Goal: Task Accomplishment & Management: Manage account settings

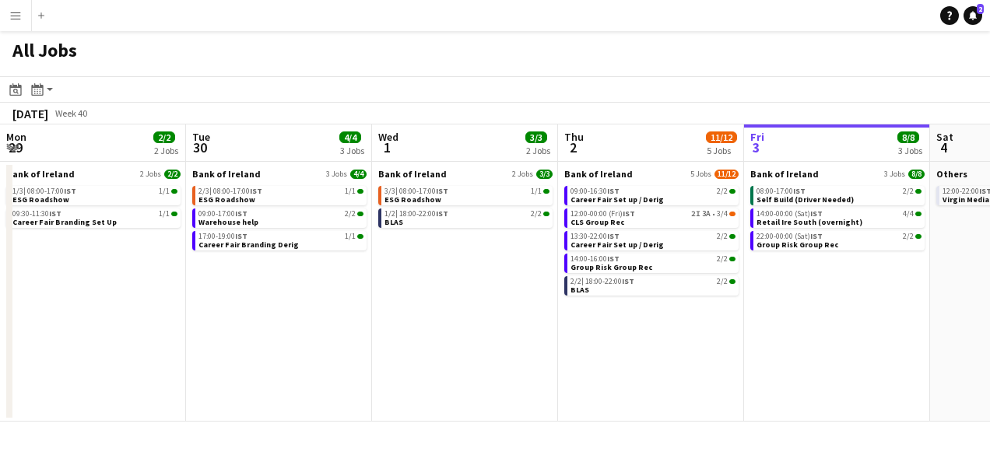
scroll to position [0, 372]
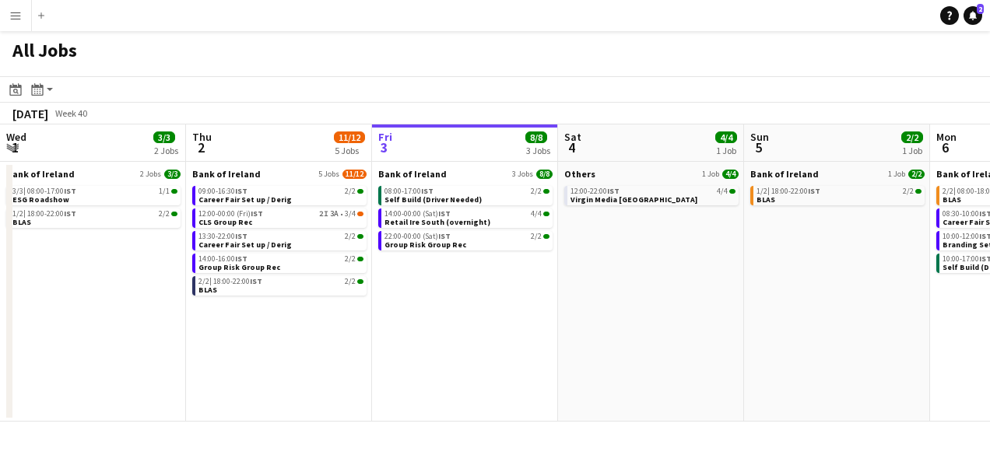
click at [32, 58] on h1 "All Jobs" at bounding box center [44, 53] width 89 height 45
click at [16, 87] on icon at bounding box center [15, 89] width 12 height 12
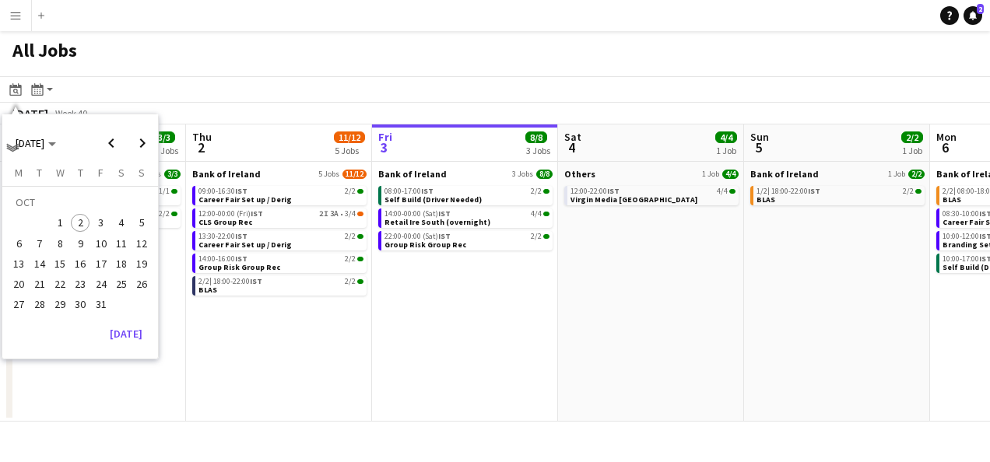
click at [296, 68] on div "All Jobs" at bounding box center [495, 53] width 990 height 45
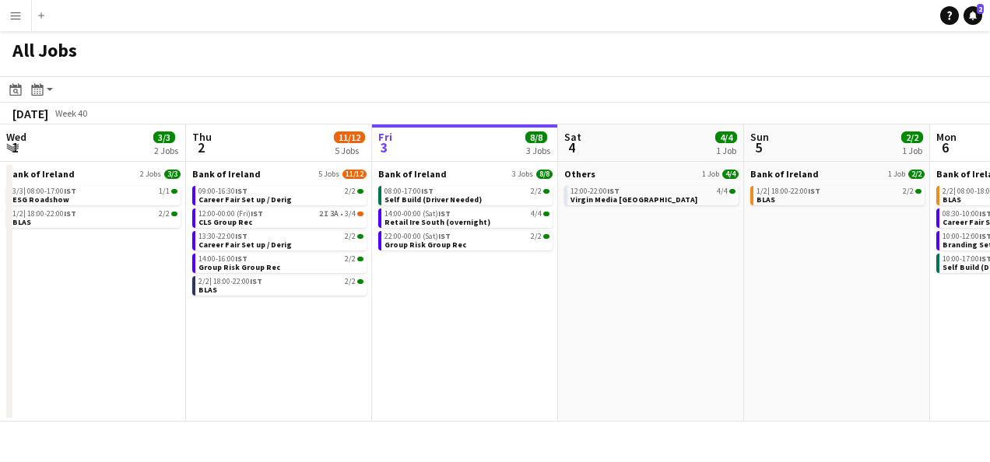
click at [889, 315] on app-date-cell "Bank of Ireland 1 Job 2/2 1/2 | 18:00-22:00 IST 2/2 BLAS" at bounding box center [837, 292] width 186 height 260
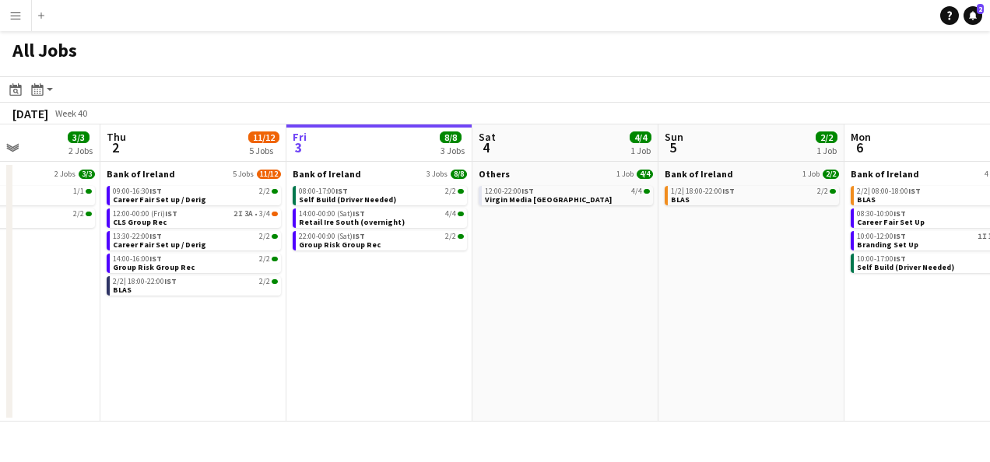
scroll to position [0, 528]
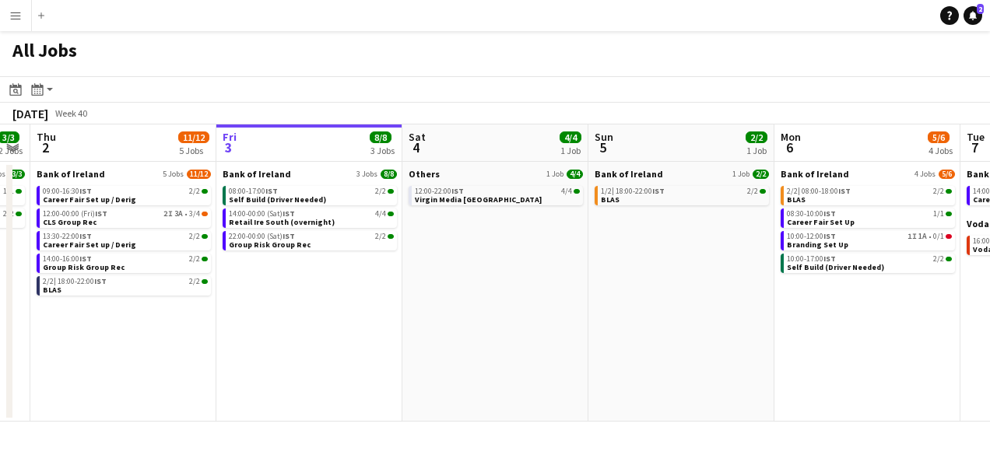
click at [24, 13] on button "Menu" at bounding box center [15, 15] width 31 height 31
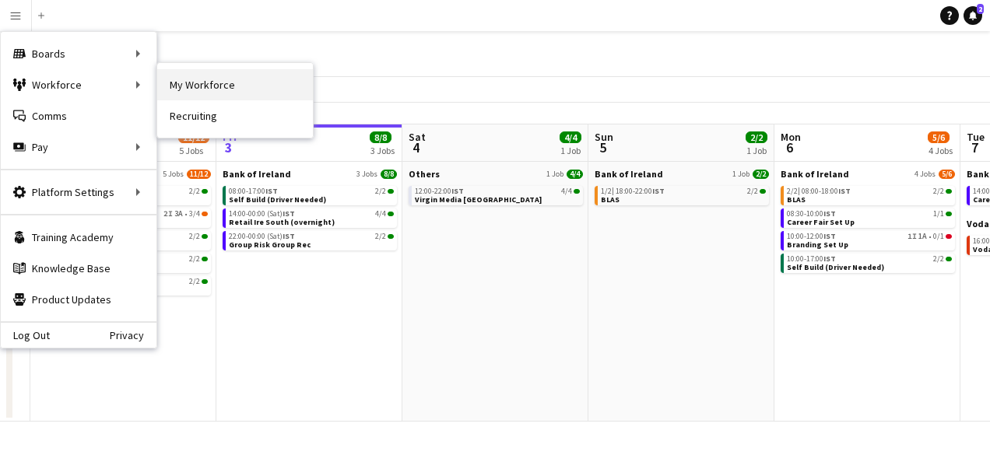
click at [212, 76] on link "My Workforce" at bounding box center [235, 84] width 156 height 31
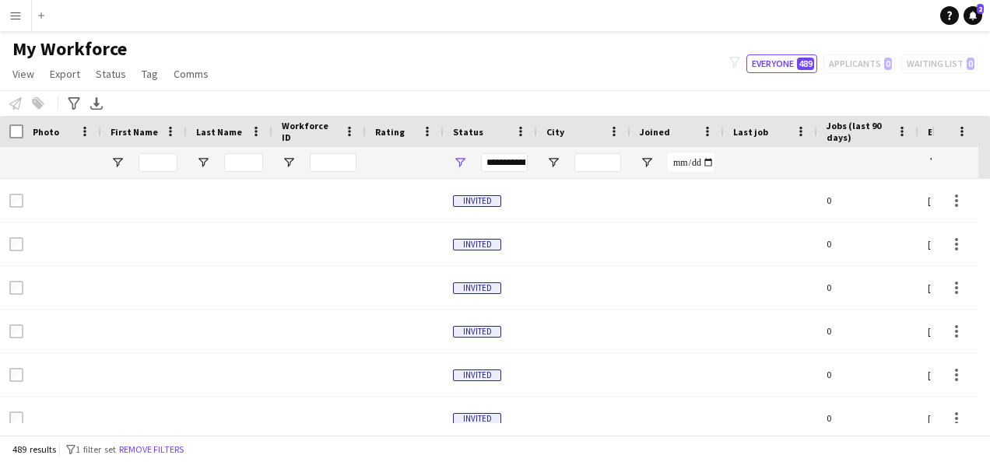
click at [20, 20] on app-icon "Menu" at bounding box center [15, 15] width 12 height 12
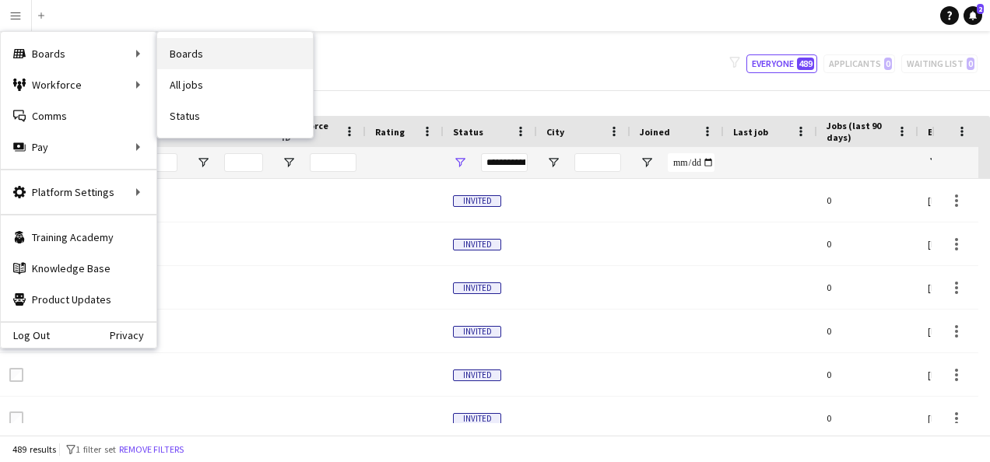
click at [196, 51] on link "Boards" at bounding box center [235, 53] width 156 height 31
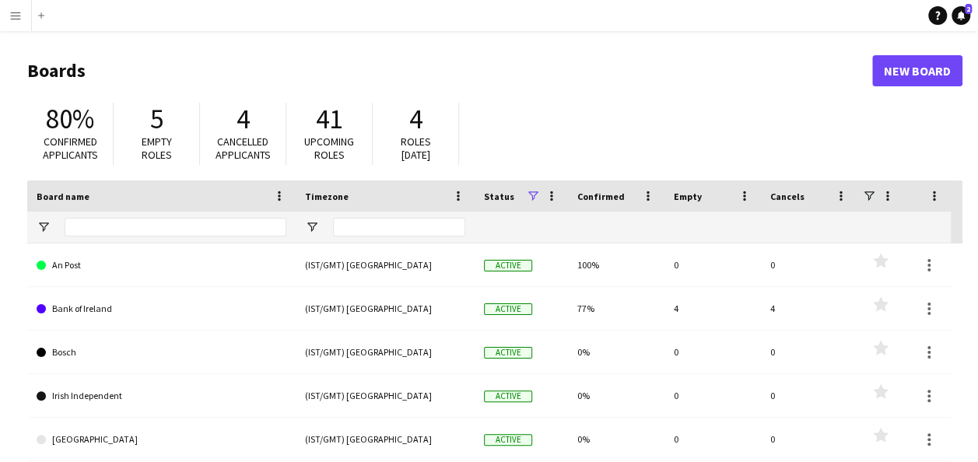
click at [6, 28] on button "Menu" at bounding box center [15, 15] width 31 height 31
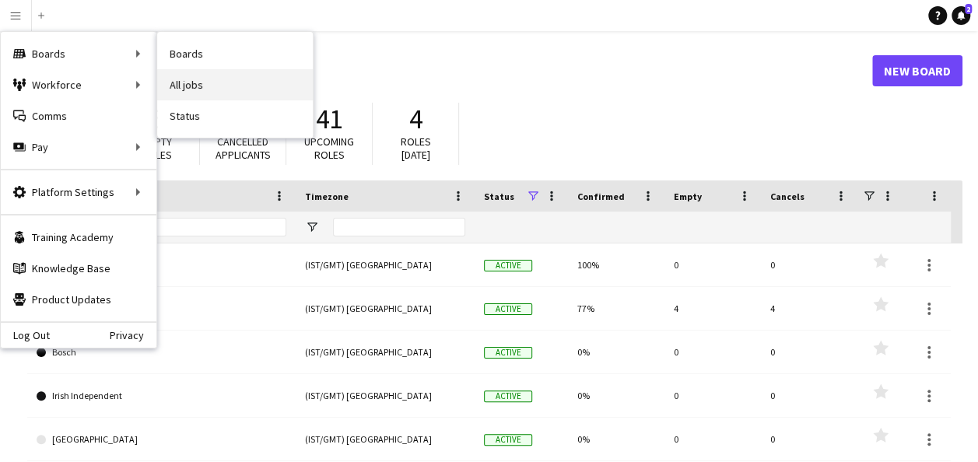
click at [203, 78] on link "All jobs" at bounding box center [235, 84] width 156 height 31
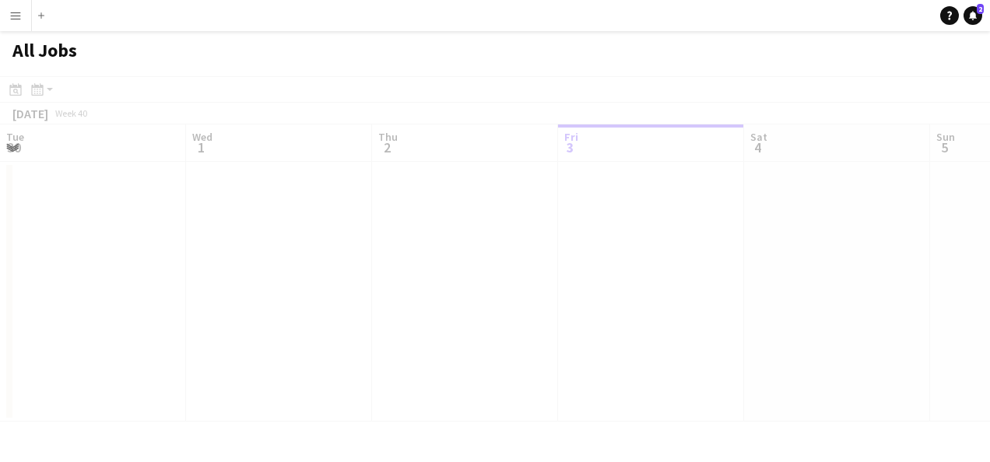
scroll to position [0, 372]
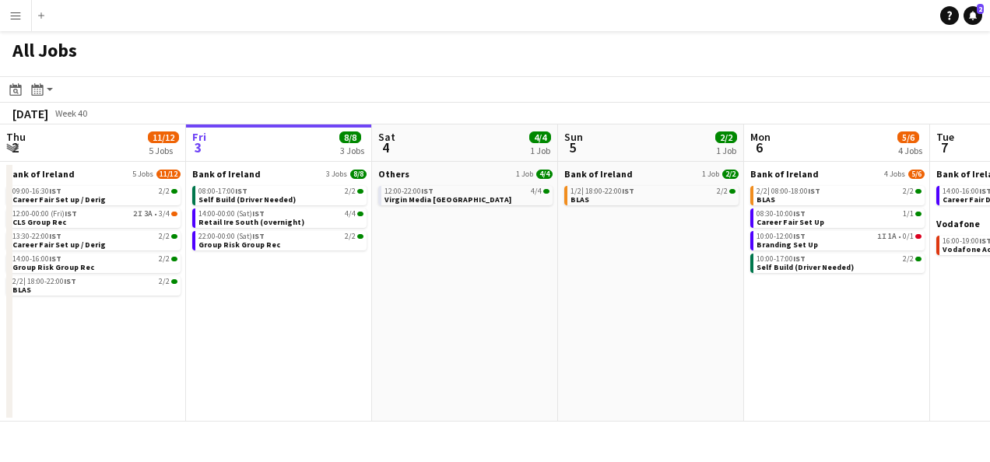
click at [959, 82] on app-toolbar "Date picker OCT 2025 OCT 2025 Monday M Tuesday T Wednesday W Thursday T Friday …" at bounding box center [495, 89] width 990 height 26
click at [854, 324] on app-date-cell "Bank of Ireland 4 Jobs 5/6 2/2 | 08:00-18:00 IST 2/2 BLAS 08:30-10:00 IST 1/1 C…" at bounding box center [837, 292] width 186 height 260
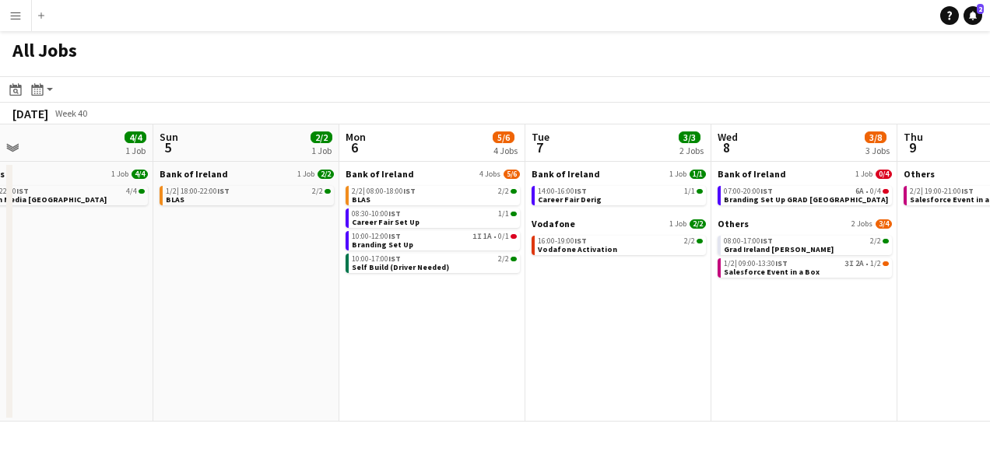
scroll to position [0, 436]
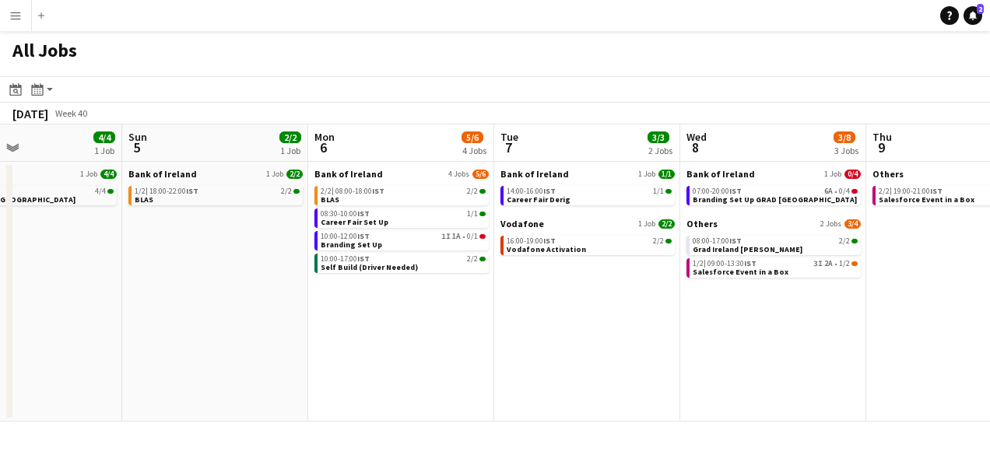
click at [34, 16] on div "Add" at bounding box center [41, 15] width 19 height 31
click at [39, 16] on app-icon "Add" at bounding box center [41, 15] width 6 height 6
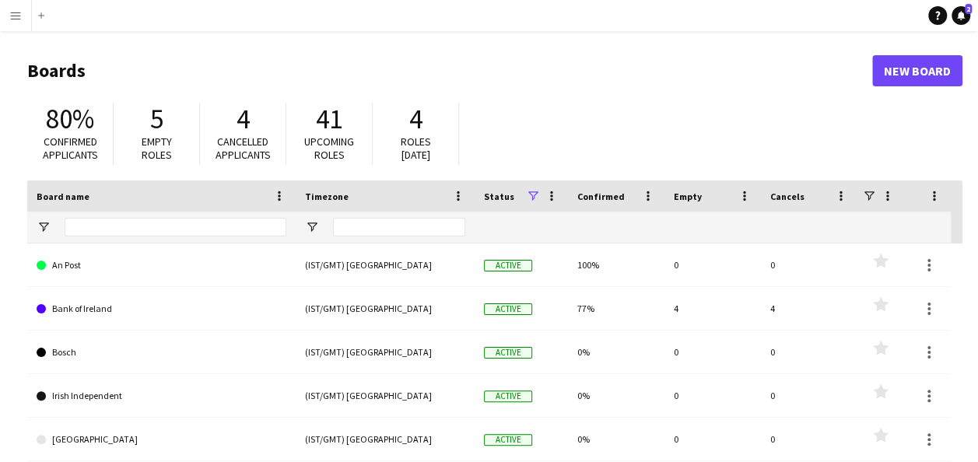
click at [17, 6] on button "Menu" at bounding box center [15, 15] width 31 height 31
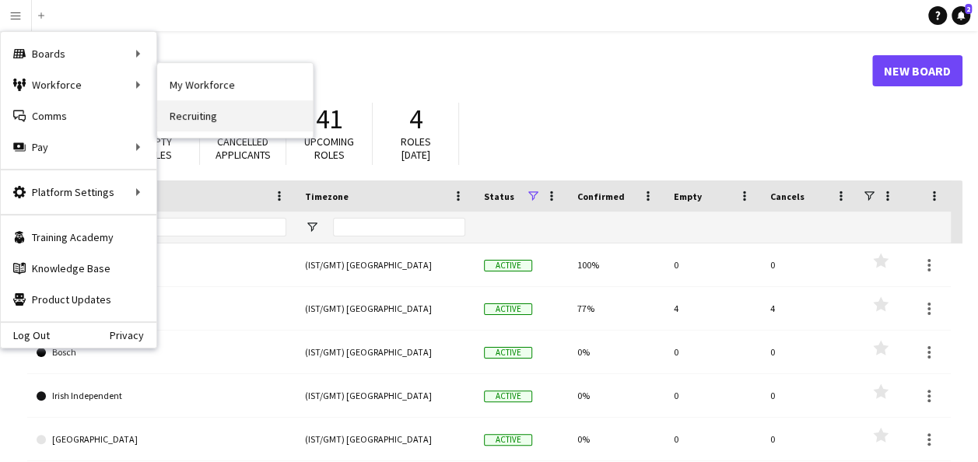
click at [193, 109] on link "Recruiting" at bounding box center [235, 115] width 156 height 31
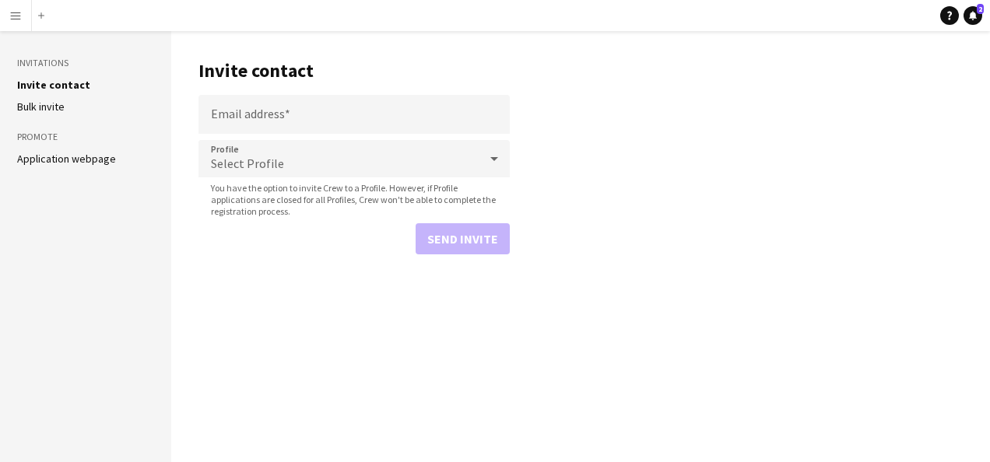
click at [20, 14] on app-icon "Menu" at bounding box center [15, 15] width 12 height 12
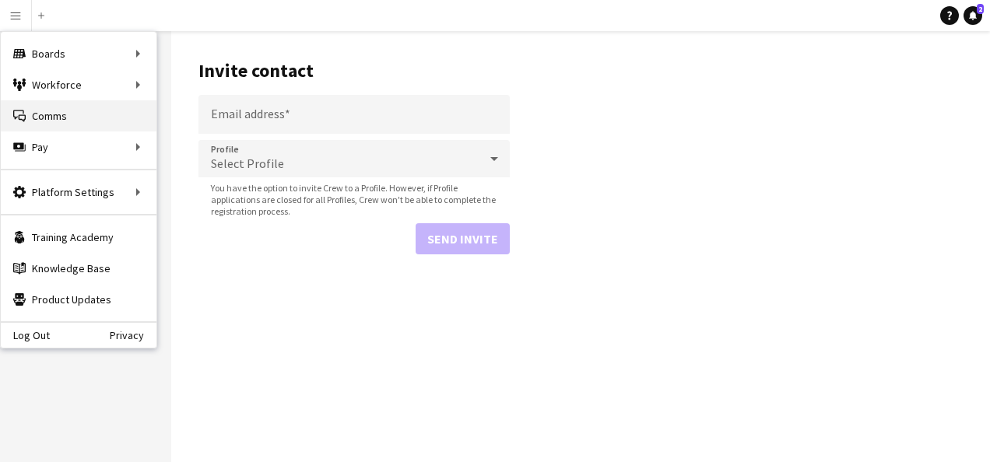
click at [51, 120] on link "Comms Comms" at bounding box center [79, 115] width 156 height 31
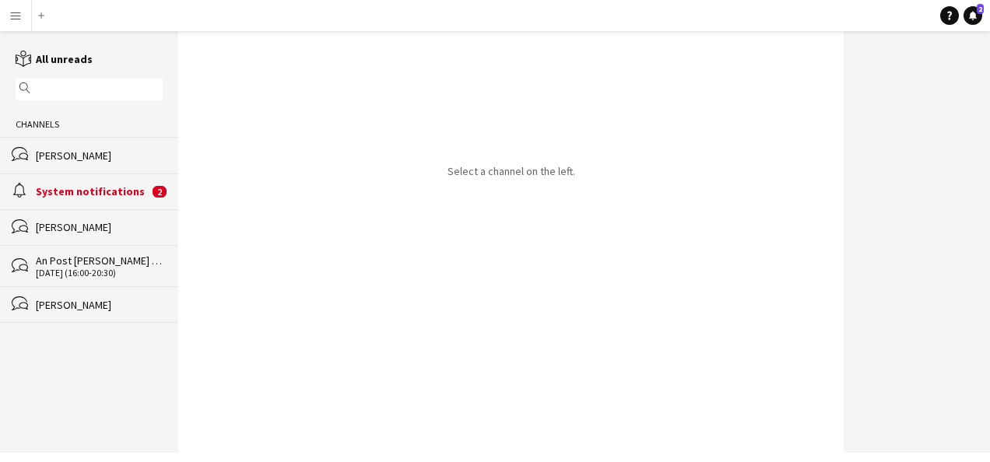
click at [15, 16] on app-icon "Menu" at bounding box center [15, 15] width 12 height 12
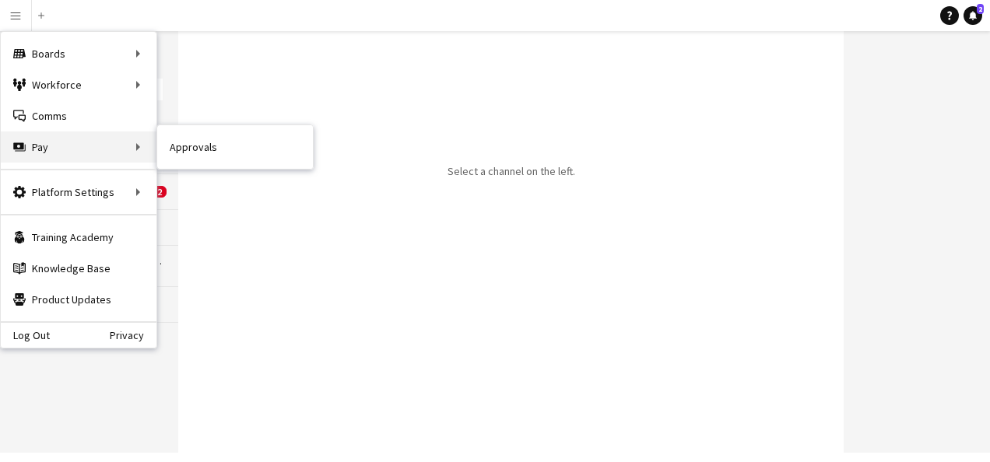
click at [137, 142] on div "Pay Pay" at bounding box center [79, 146] width 156 height 31
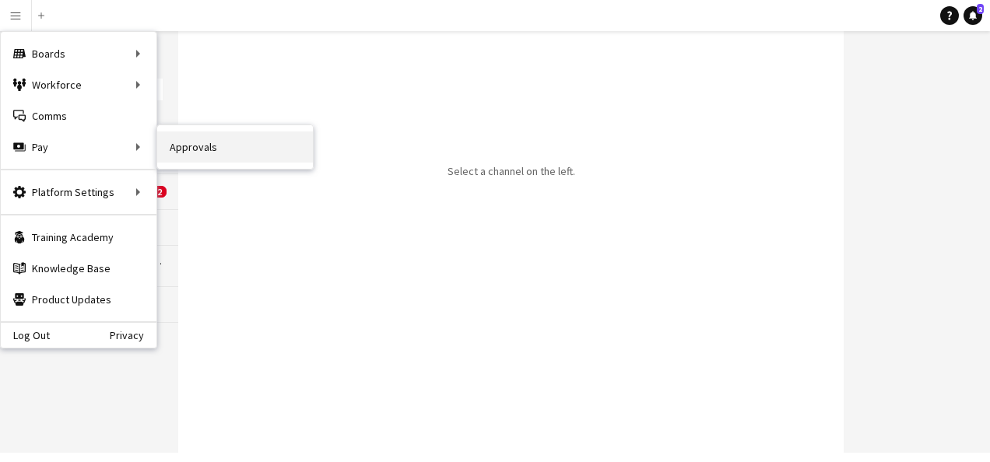
click at [219, 142] on link "Approvals" at bounding box center [235, 146] width 156 height 31
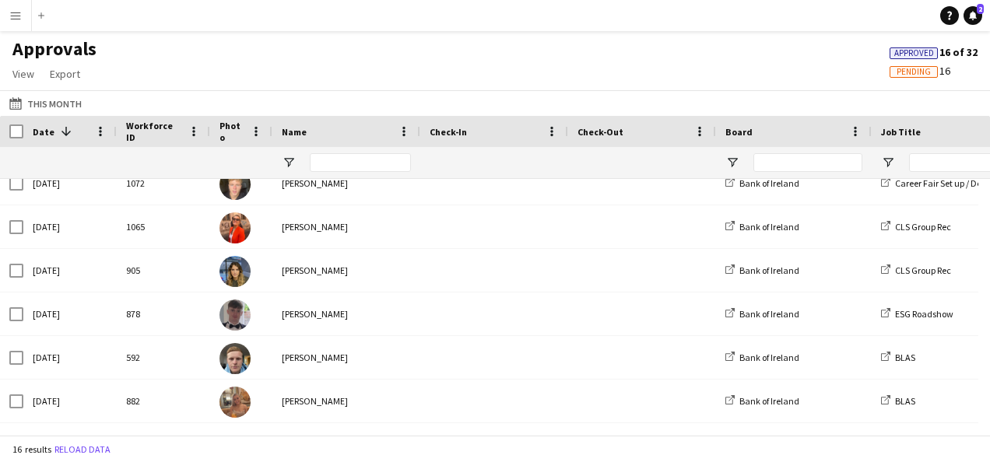
click at [31, 18] on div "Add" at bounding box center [40, 15] width 19 height 31
click at [19, 19] on app-icon "Menu" at bounding box center [15, 15] width 12 height 12
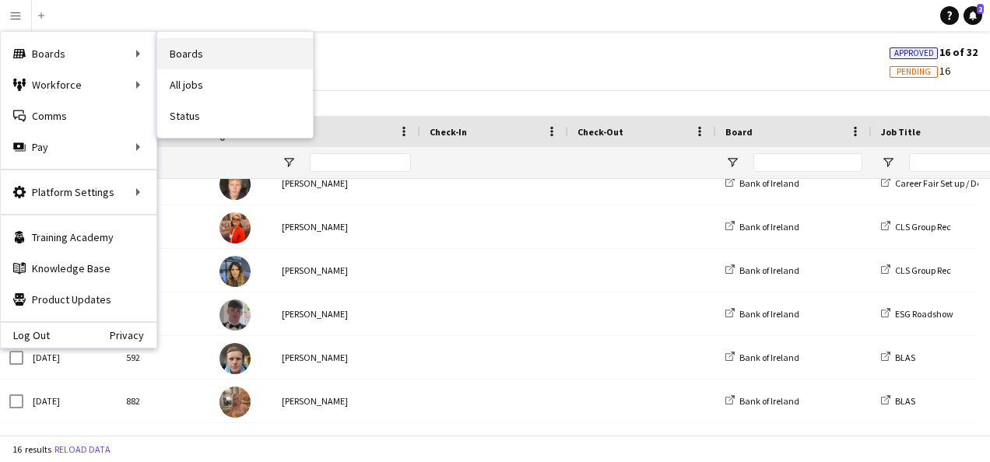
click at [195, 61] on link "Boards" at bounding box center [235, 53] width 156 height 31
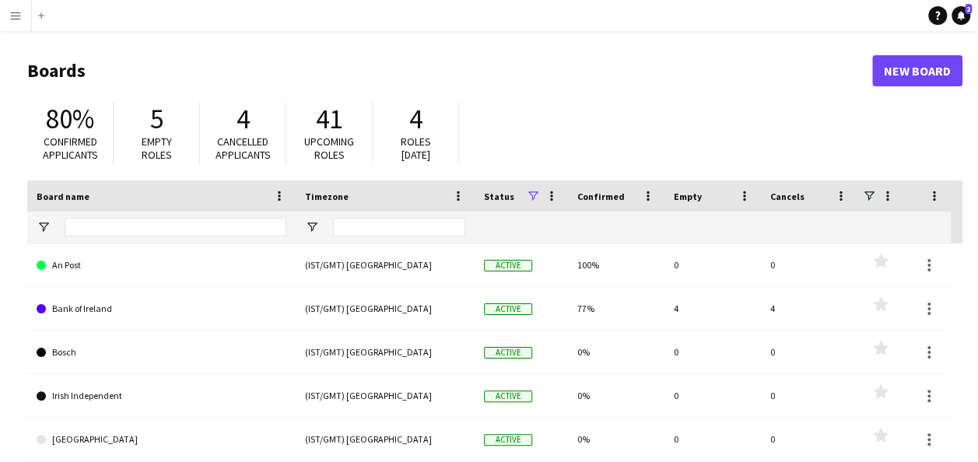
click at [19, 6] on button "Menu" at bounding box center [15, 15] width 31 height 31
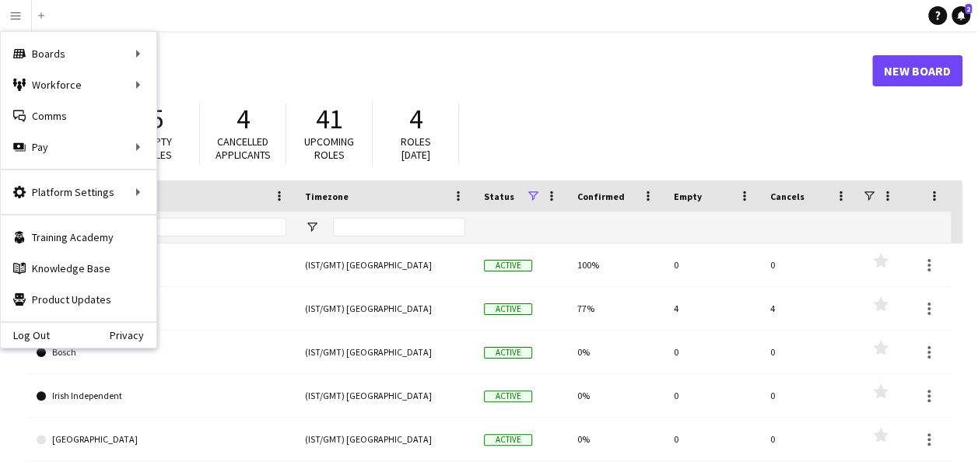
click at [581, 71] on h1 "Boards" at bounding box center [449, 70] width 845 height 23
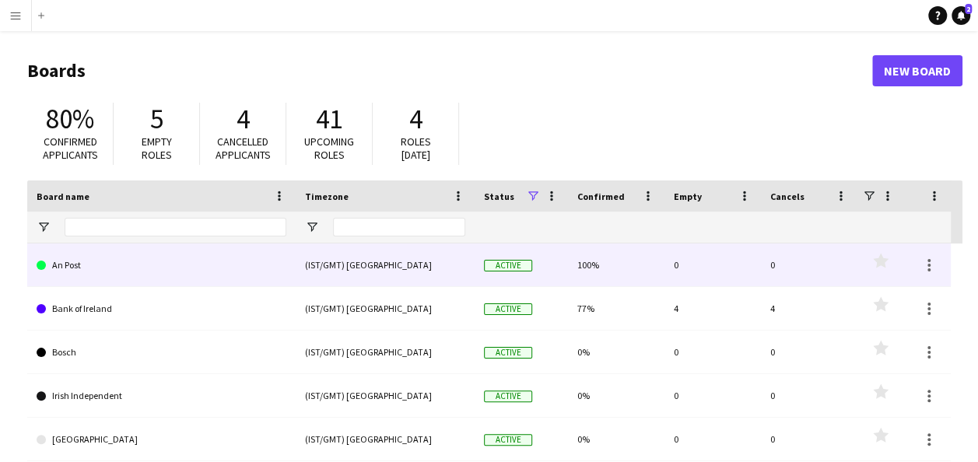
click at [68, 261] on link "An Post" at bounding box center [162, 266] width 250 height 44
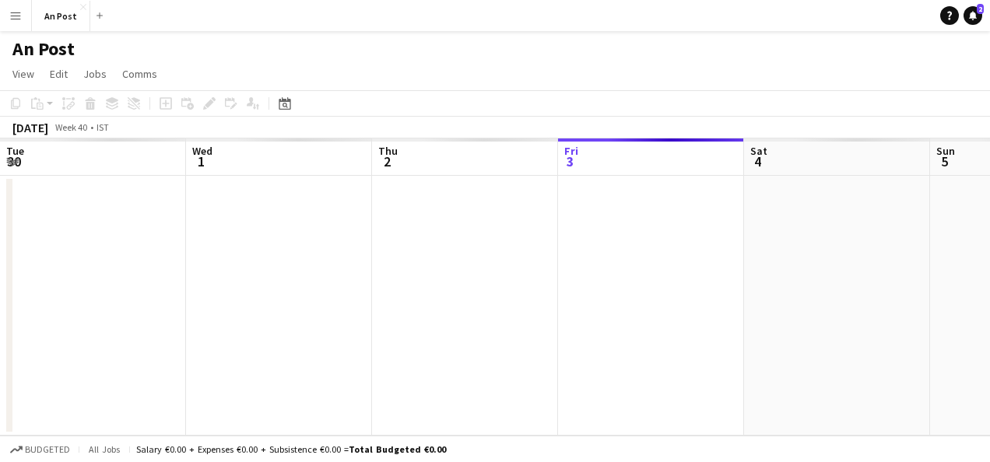
scroll to position [0, 372]
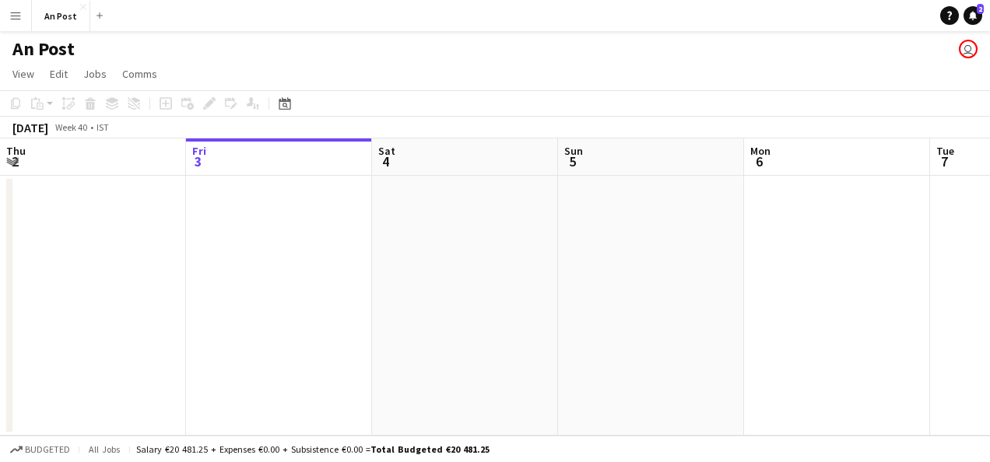
click at [230, 193] on app-date-cell at bounding box center [279, 306] width 186 height 260
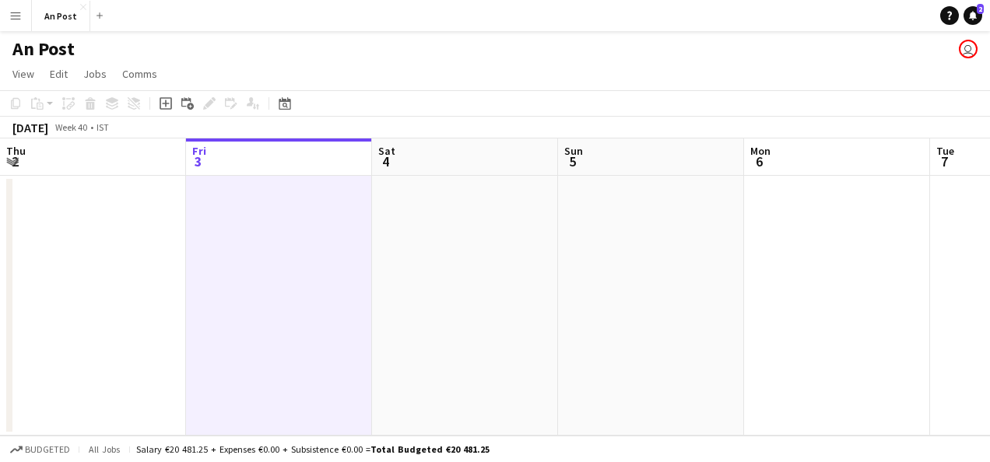
click at [230, 193] on app-date-cell at bounding box center [279, 306] width 186 height 260
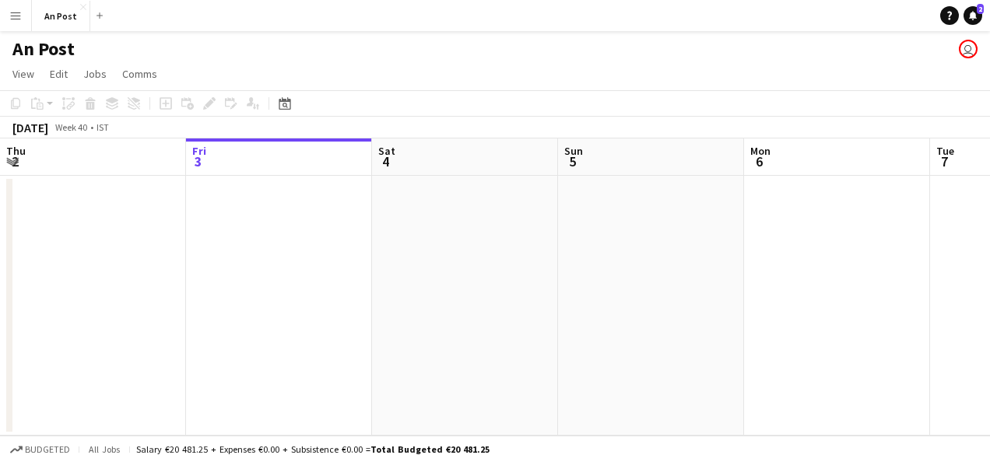
click at [230, 193] on app-date-cell at bounding box center [279, 306] width 186 height 260
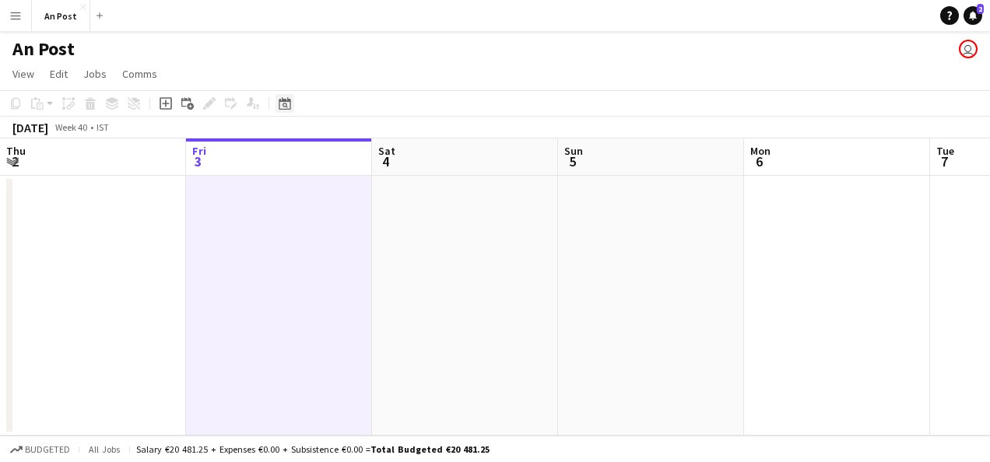
click at [282, 96] on div "Date picker" at bounding box center [284, 103] width 19 height 19
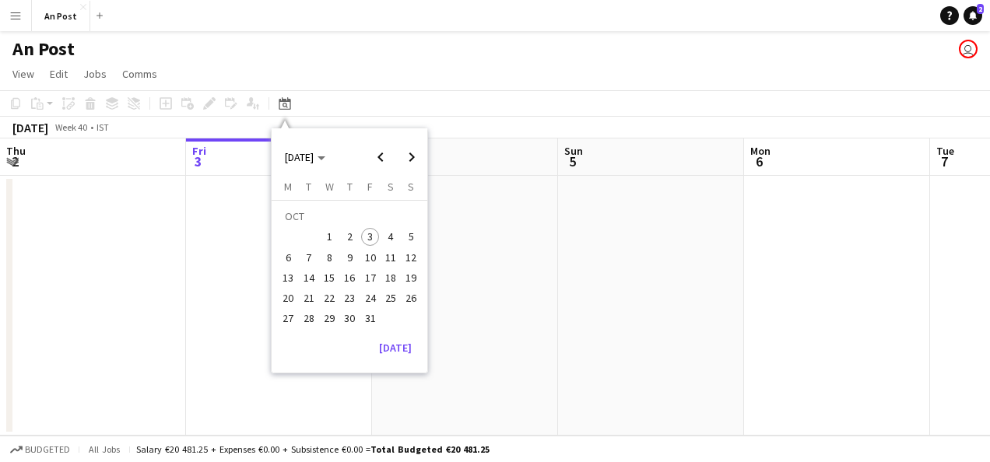
click at [209, 209] on app-date-cell at bounding box center [279, 306] width 186 height 260
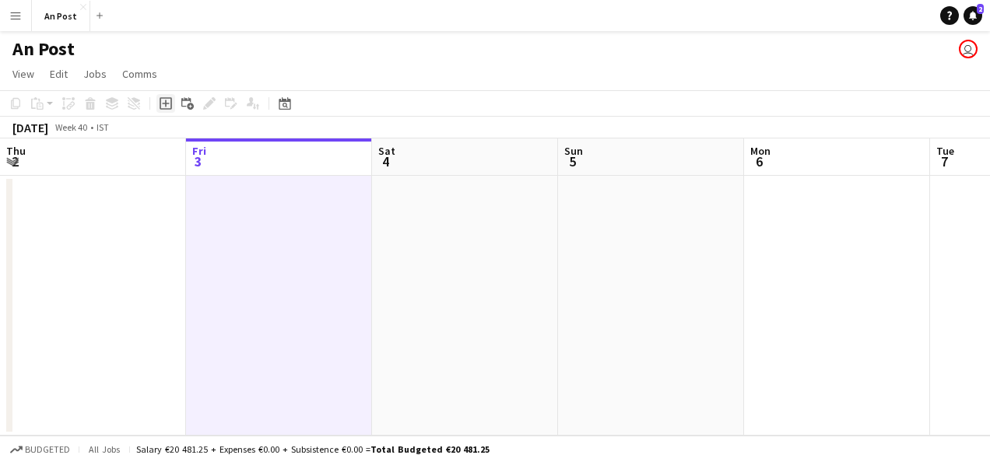
click at [170, 107] on icon "Add job" at bounding box center [166, 103] width 12 height 12
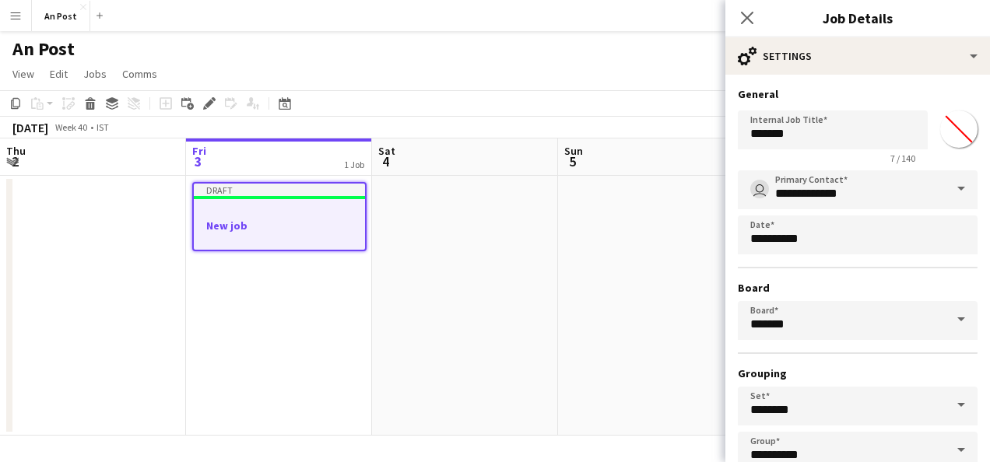
click at [948, 187] on span at bounding box center [961, 188] width 33 height 37
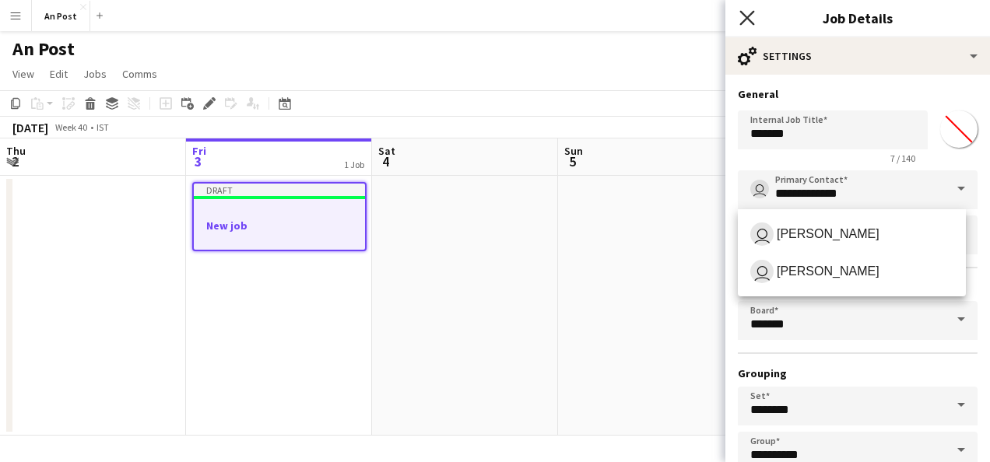
click at [744, 23] on icon "Close pop-in" at bounding box center [746, 17] width 15 height 15
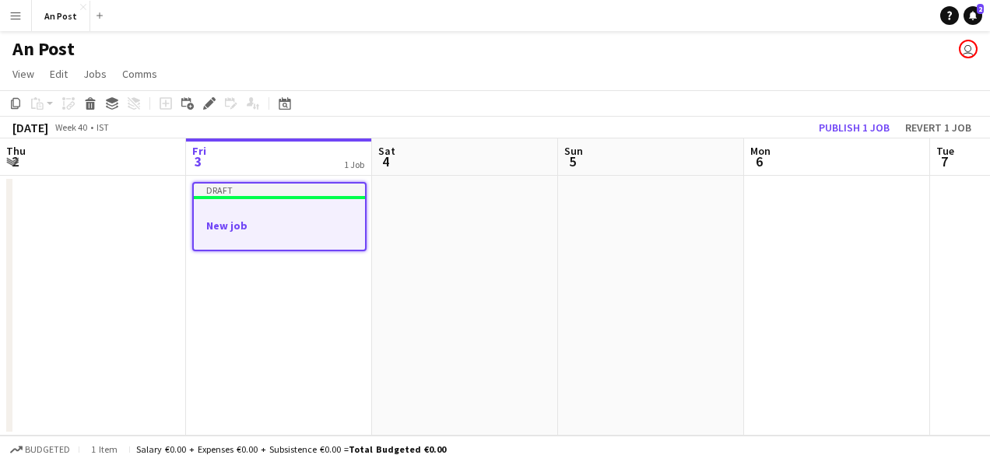
click at [44, 52] on h1 "An Post" at bounding box center [43, 48] width 62 height 23
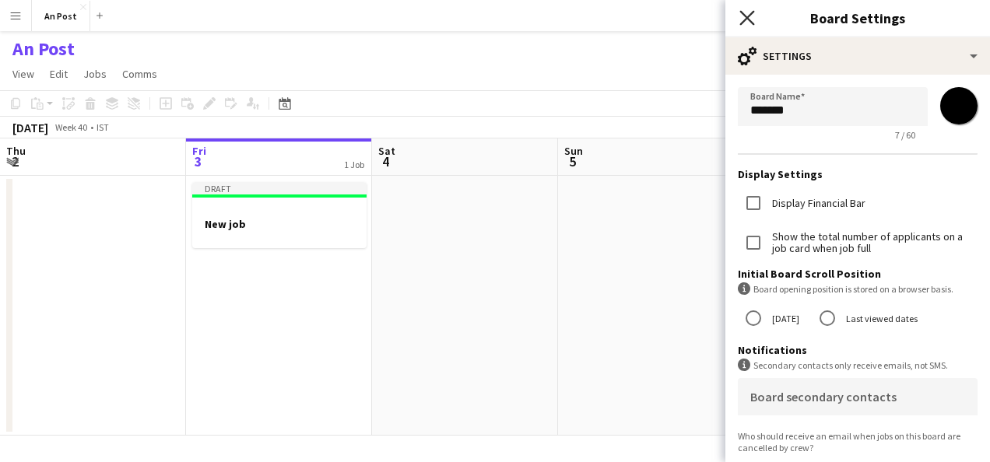
click at [749, 18] on icon "Close pop-in" at bounding box center [746, 17] width 15 height 15
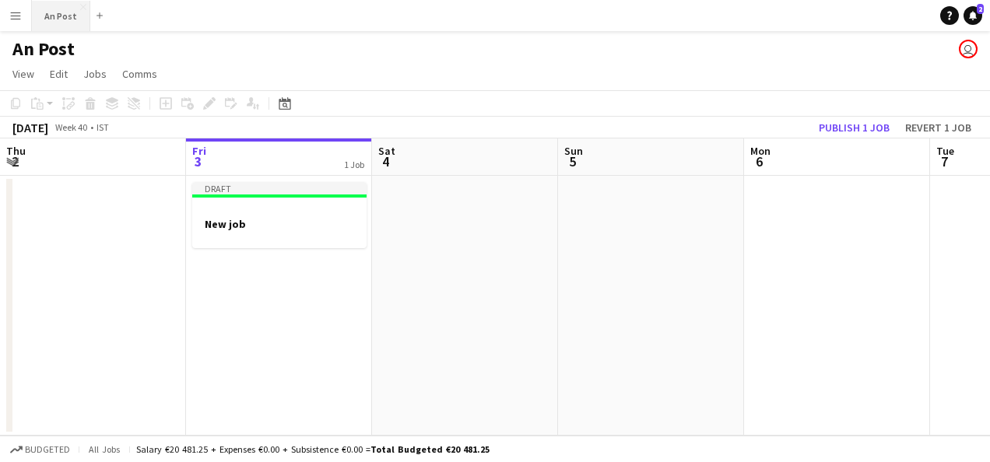
click at [62, 23] on button "An Post Close" at bounding box center [61, 16] width 58 height 30
click at [282, 167] on app-board-header-date "Fri 3 1 Job" at bounding box center [279, 157] width 186 height 37
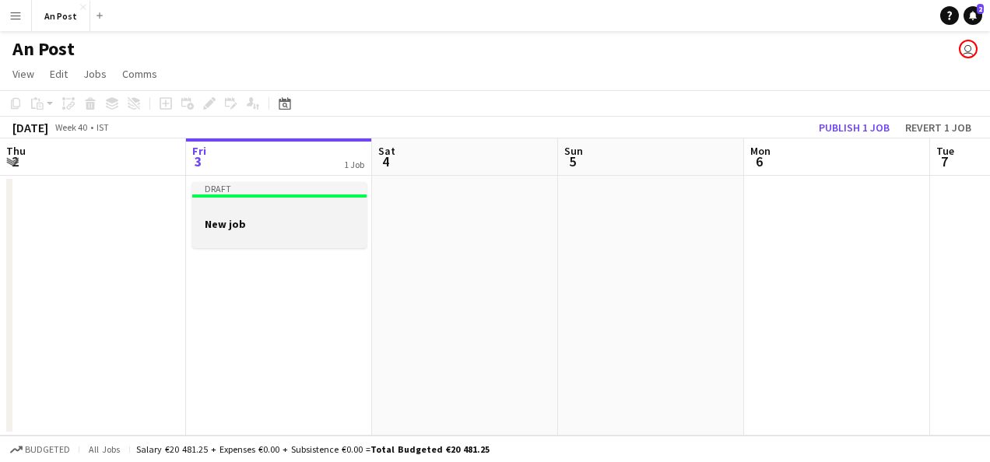
drag, startPoint x: 297, startPoint y: 211, endPoint x: 274, endPoint y: 216, distance: 23.8
click at [274, 216] on app-job-card "Draft New job" at bounding box center [279, 215] width 174 height 66
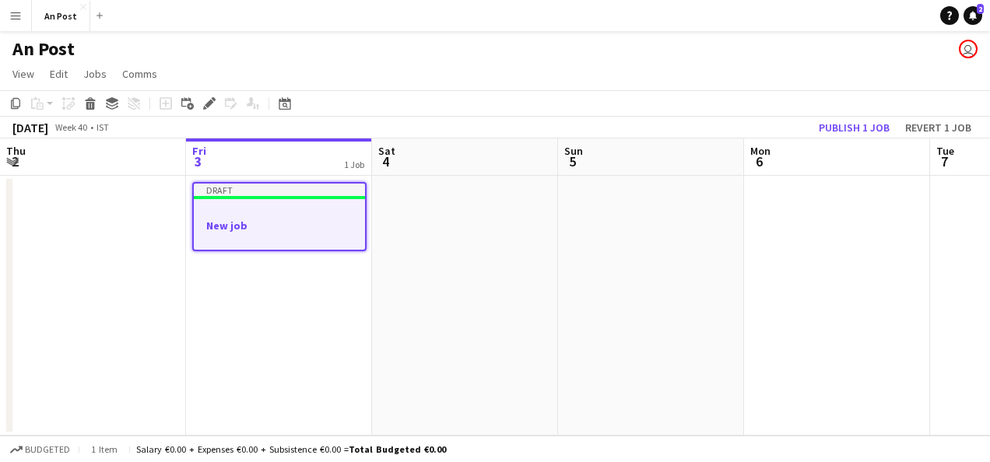
click at [274, 216] on div at bounding box center [279, 211] width 171 height 12
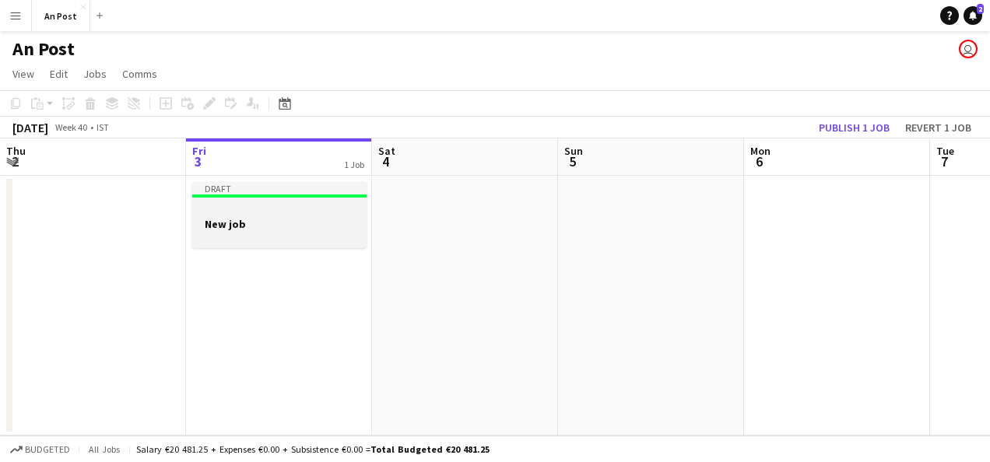
click at [274, 216] on app-job-card "Draft New job" at bounding box center [279, 215] width 174 height 66
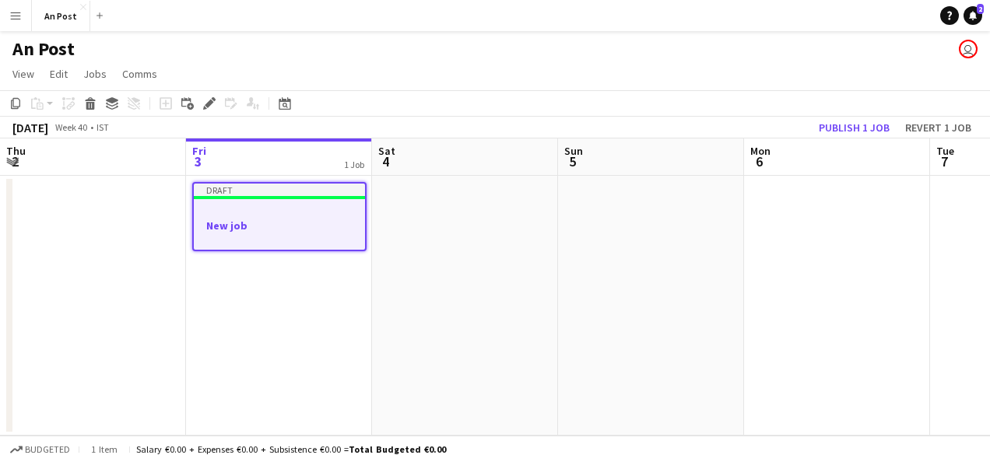
click at [274, 216] on div at bounding box center [279, 211] width 171 height 12
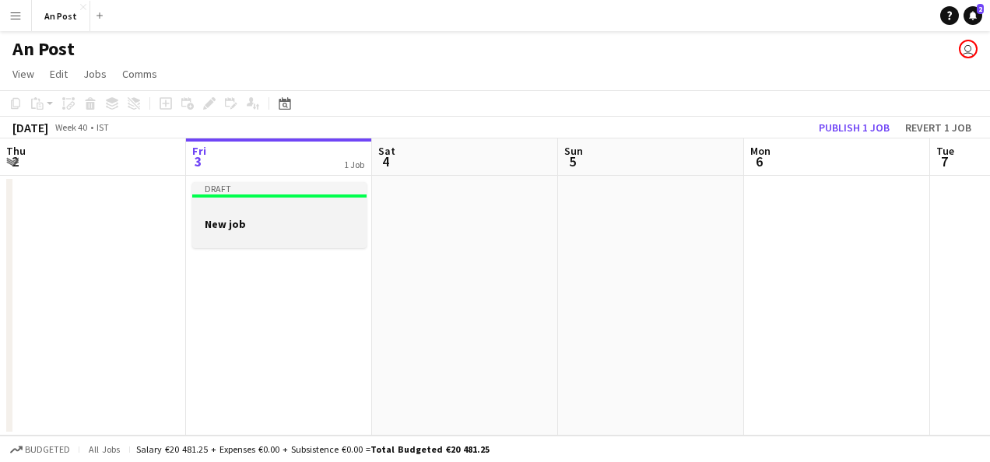
click at [274, 216] on app-job-card "Draft New job" at bounding box center [279, 215] width 174 height 66
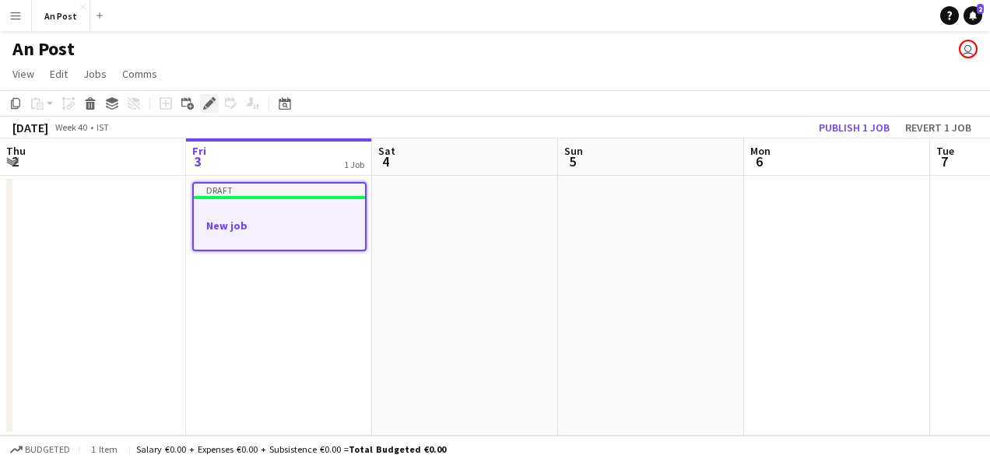
click at [209, 97] on icon "Edit" at bounding box center [209, 103] width 12 height 12
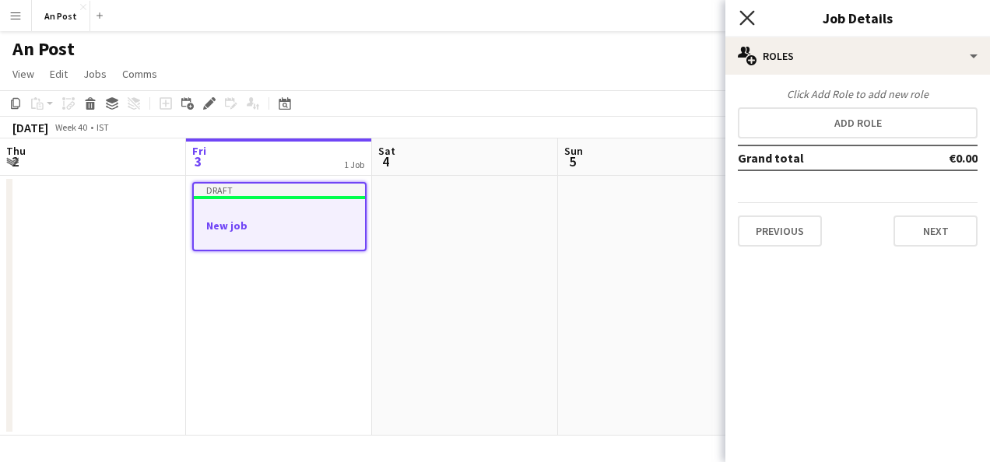
click at [741, 11] on icon at bounding box center [746, 17] width 15 height 15
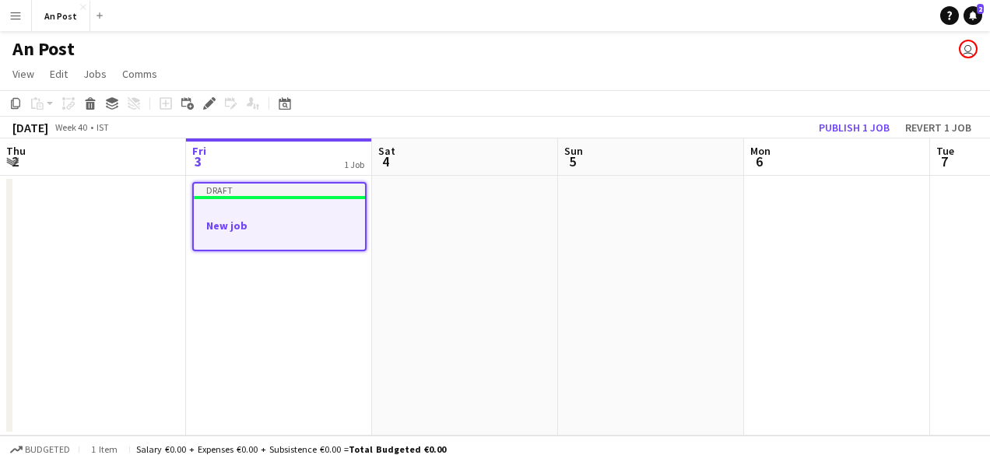
click at [741, 11] on app-navbar "Menu Boards Boards Boards All jobs Status Workforce Workforce My Workforce Recr…" at bounding box center [495, 15] width 990 height 31
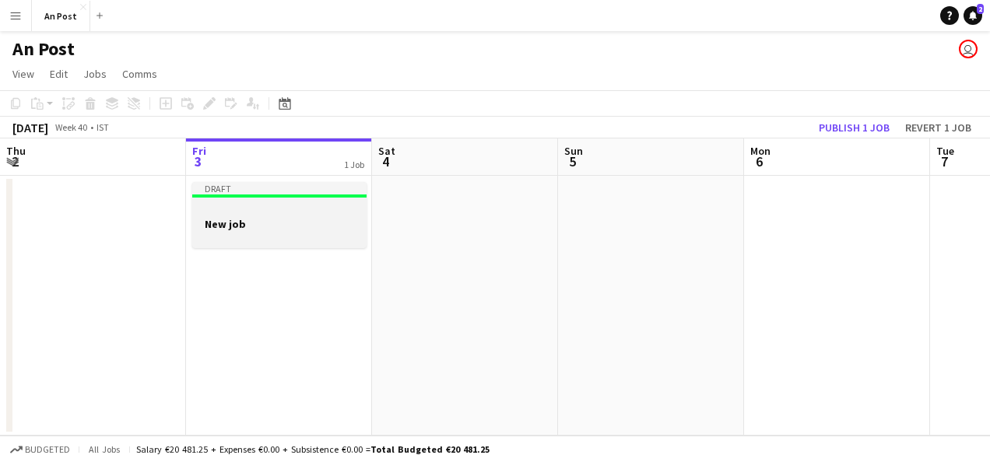
click at [275, 209] on div at bounding box center [279, 210] width 174 height 12
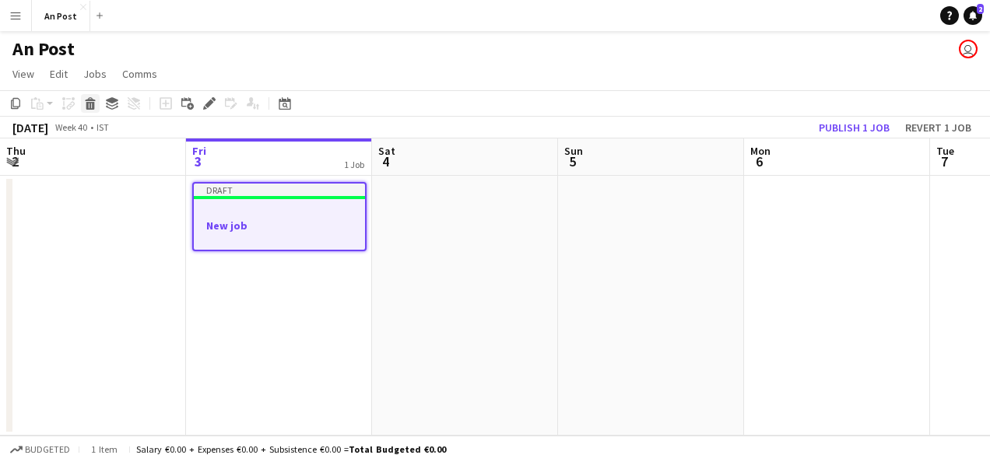
click at [87, 103] on icon at bounding box center [90, 106] width 9 height 8
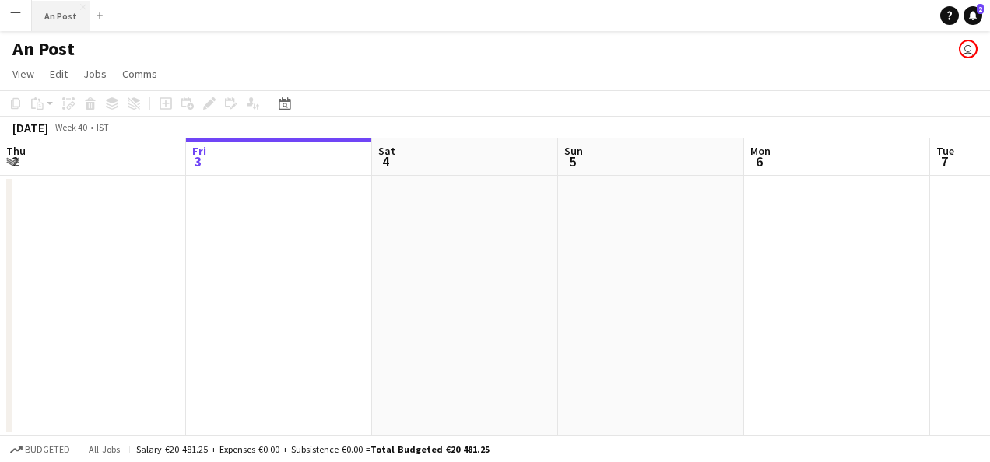
click at [63, 19] on button "An Post Close" at bounding box center [61, 16] width 58 height 30
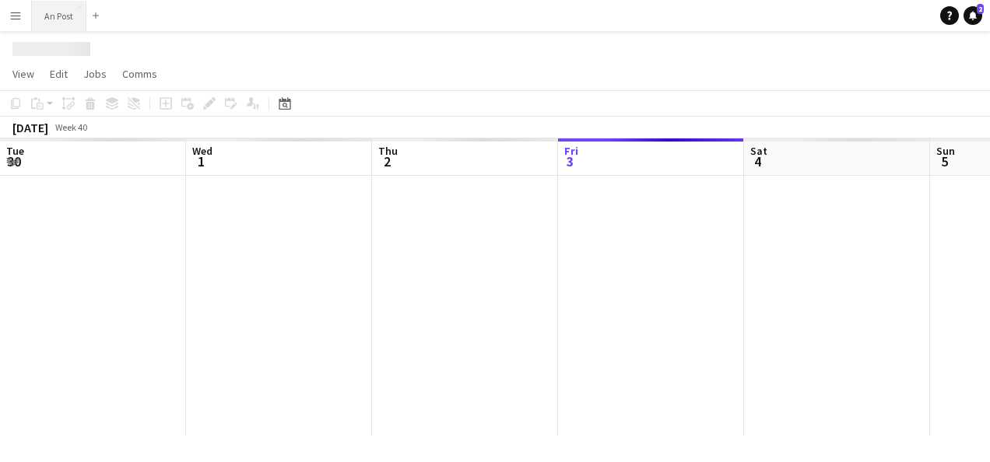
scroll to position [0, 372]
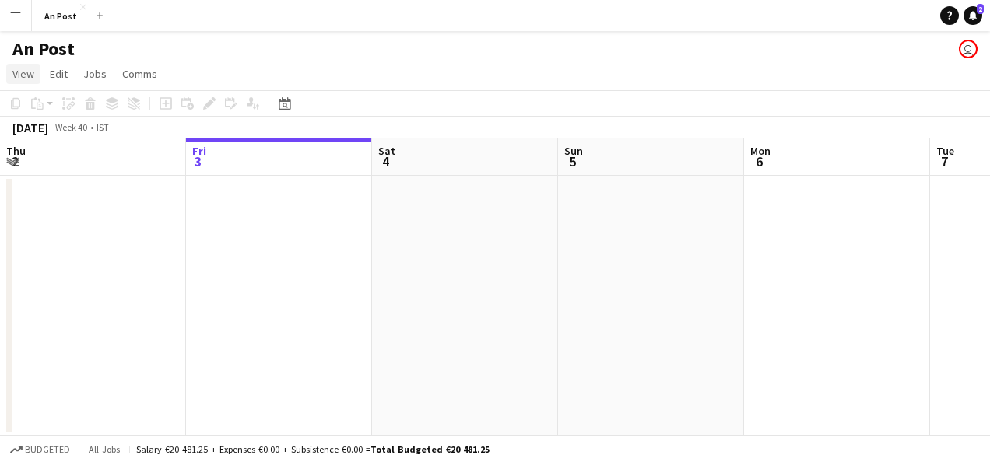
click at [25, 77] on span "View" at bounding box center [23, 74] width 22 height 14
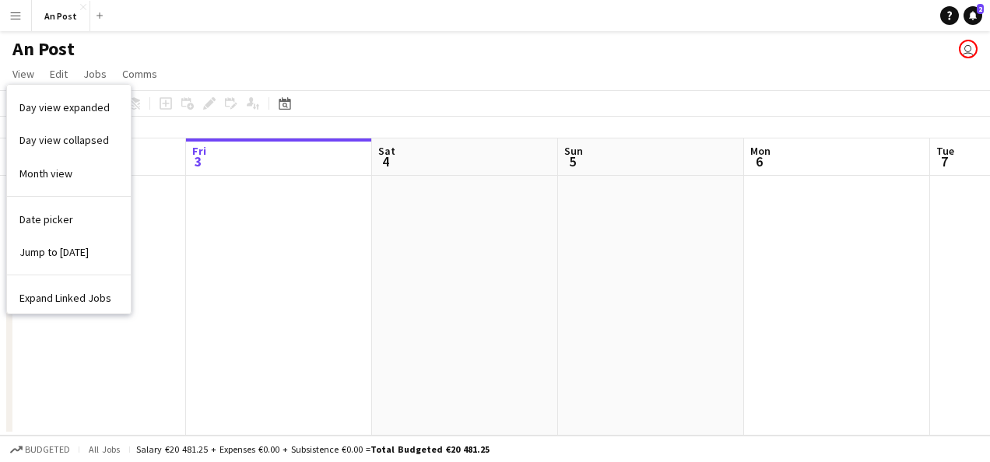
click at [174, 51] on div "An Post user" at bounding box center [495, 46] width 990 height 30
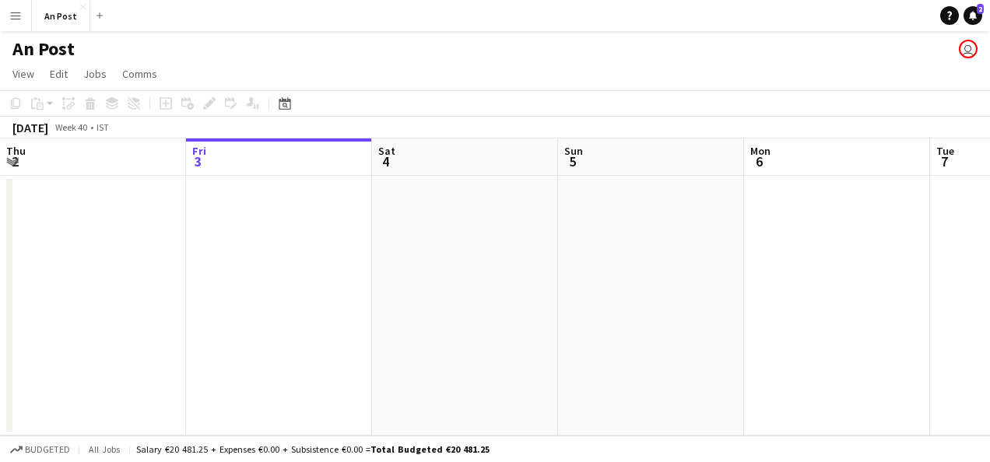
click at [17, 12] on app-icon "Menu" at bounding box center [15, 15] width 12 height 12
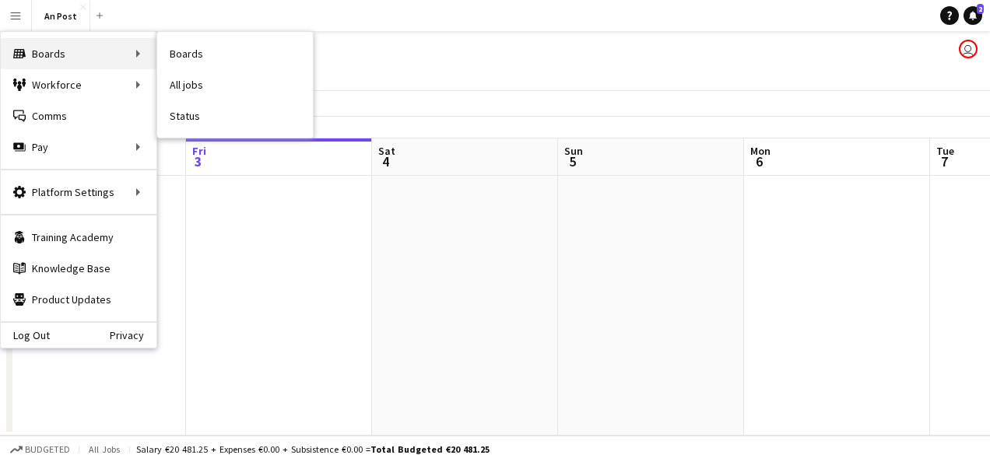
click at [55, 55] on div "Boards Boards" at bounding box center [79, 53] width 156 height 31
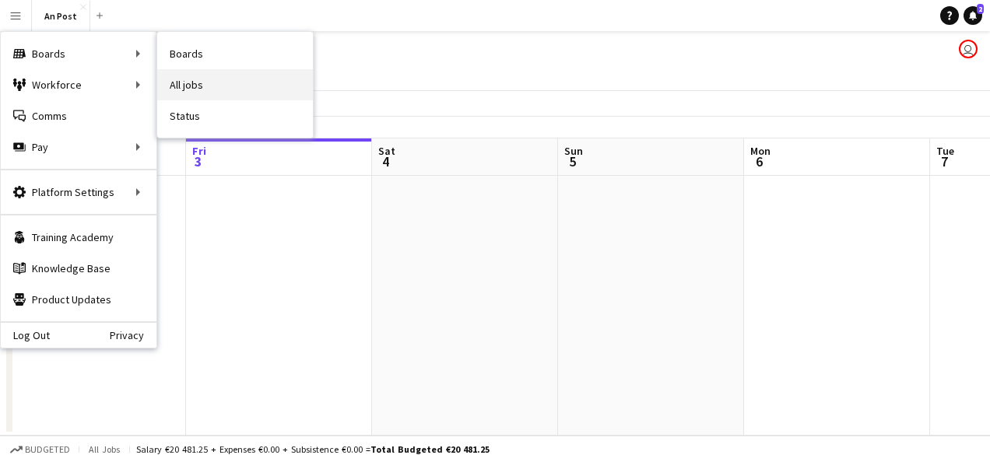
click at [193, 76] on link "All jobs" at bounding box center [235, 84] width 156 height 31
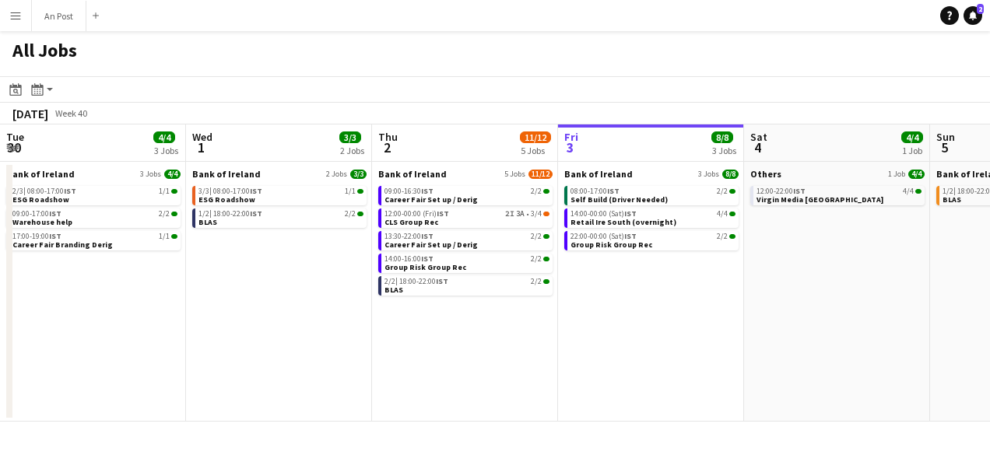
scroll to position [0, 372]
